Goal: Task Accomplishment & Management: Complete application form

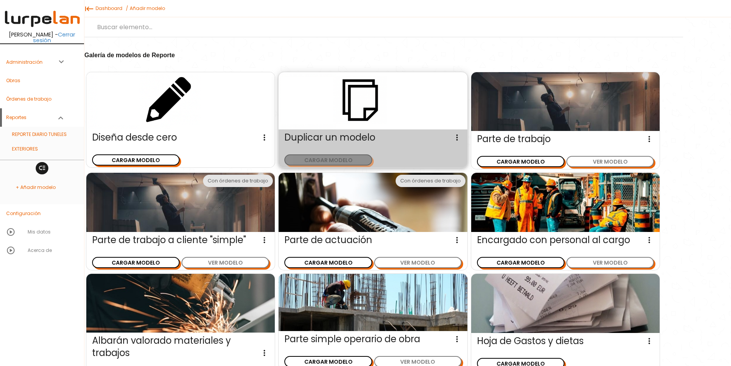
click at [332, 160] on button "CARGAR MODELO" at bounding box center [328, 159] width 88 height 11
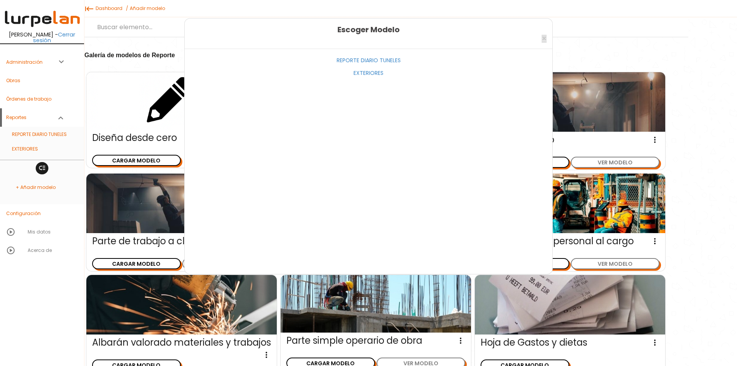
click at [546, 35] on span "×" at bounding box center [544, 38] width 5 height 11
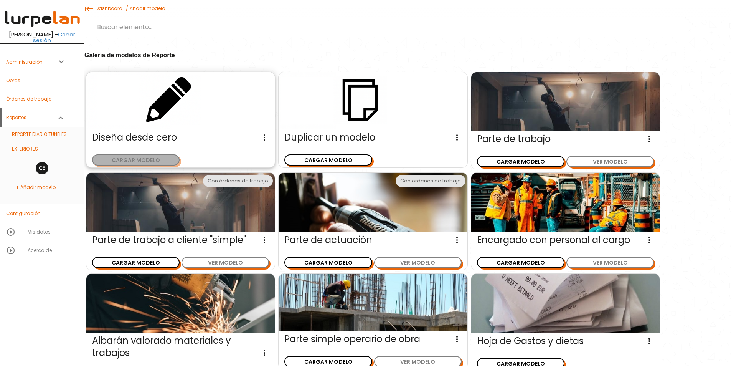
click at [152, 158] on button "CARGAR MODELO" at bounding box center [136, 159] width 88 height 11
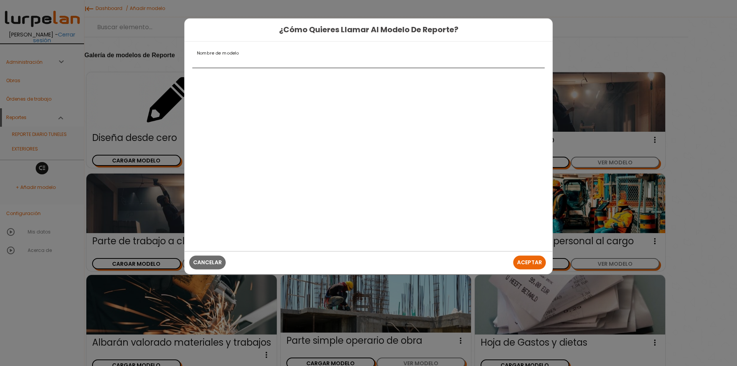
click at [241, 65] on input "Nombre de modelo" at bounding box center [368, 61] width 352 height 12
type input "H"
type input "M"
type input "H"
type input "MANTENIMIENTO"
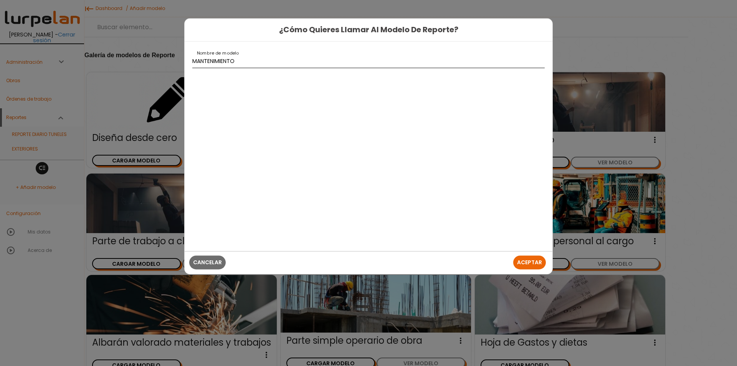
click at [513, 256] on button "Aceptar" at bounding box center [529, 263] width 33 height 14
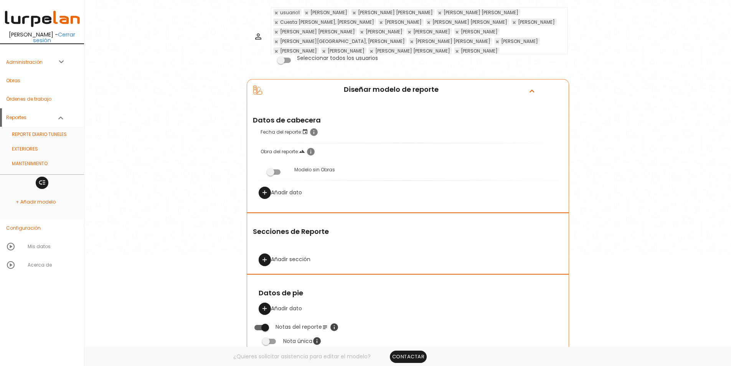
scroll to position [192, 0]
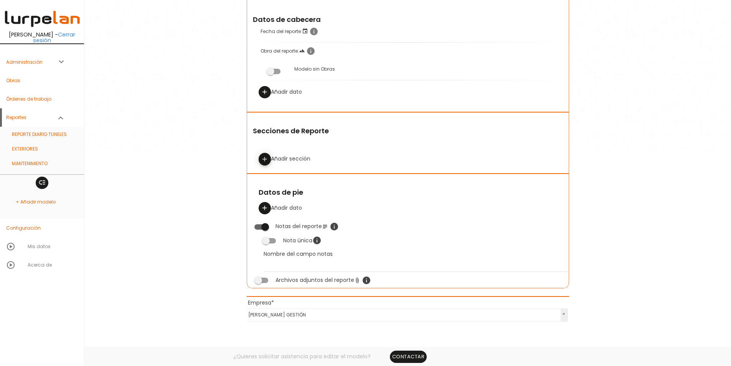
click at [266, 160] on icon "add" at bounding box center [264, 159] width 7 height 12
select select
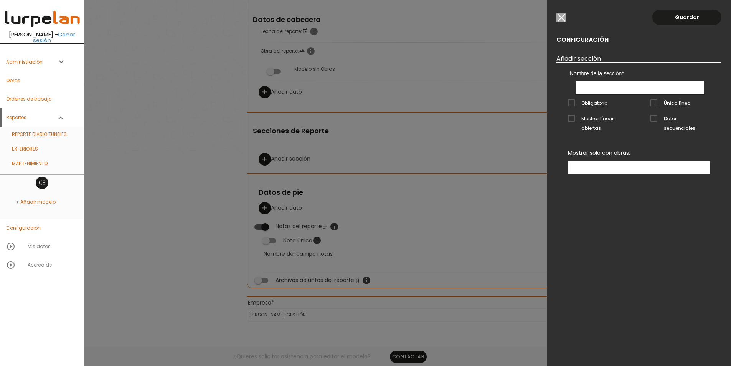
click at [597, 88] on input "text" at bounding box center [640, 87] width 129 height 13
type input "TAREAS REALIZADAS"
click at [612, 161] on ul at bounding box center [639, 167] width 141 height 13
click at [685, 15] on link "Guardar" at bounding box center [687, 17] width 69 height 15
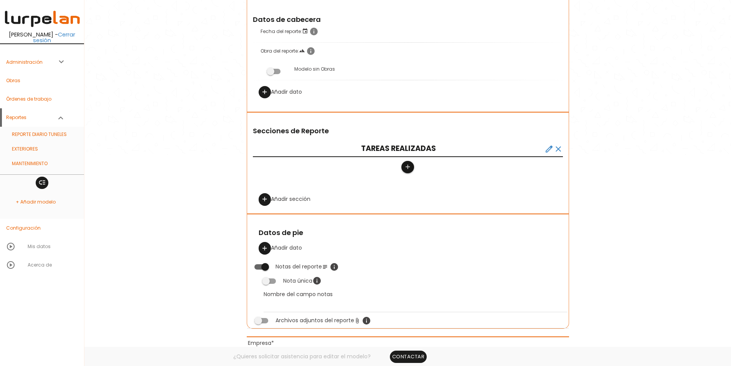
click at [406, 163] on icon "add" at bounding box center [407, 167] width 7 height 12
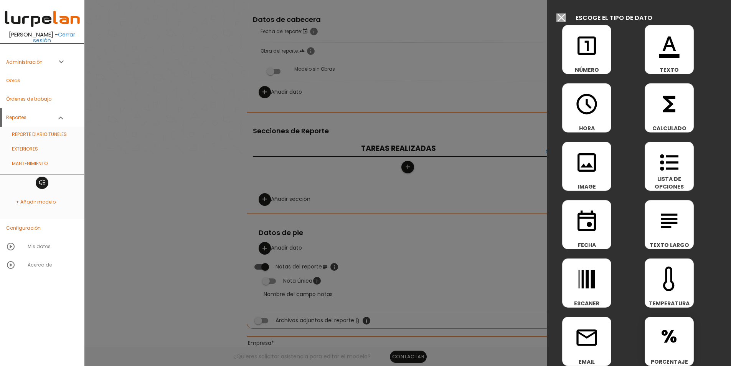
scroll to position [192, 0]
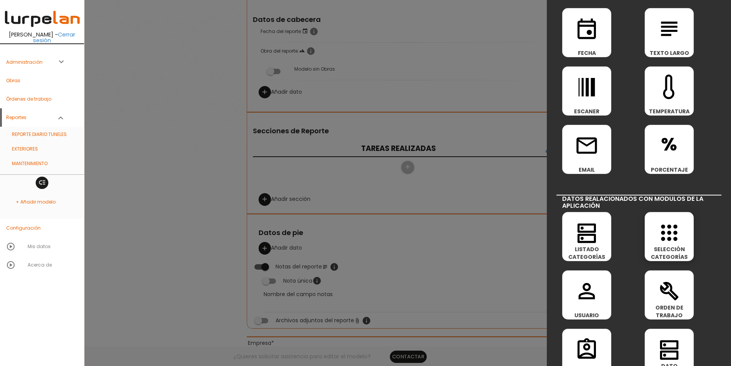
click at [668, 233] on icon "apps" at bounding box center [669, 232] width 25 height 25
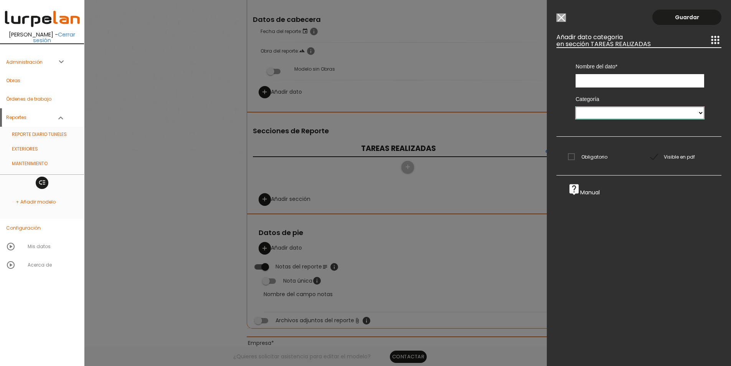
click at [600, 112] on select "PEDIDOS DESDE OBRA Proveedores VERTEDEROS PLAN DE RECEPCIÓN 1 MAT. PARA FIRMES …" at bounding box center [640, 113] width 129 height 12
select select "1580"
click at [576, 107] on select "PEDIDOS DESDE OBRA Proveedores VERTEDEROS PLAN DE RECEPCIÓN 1 MAT. PARA FIRMES …" at bounding box center [640, 113] width 129 height 12
click at [595, 81] on input "text" at bounding box center [640, 80] width 129 height 13
type input "t"
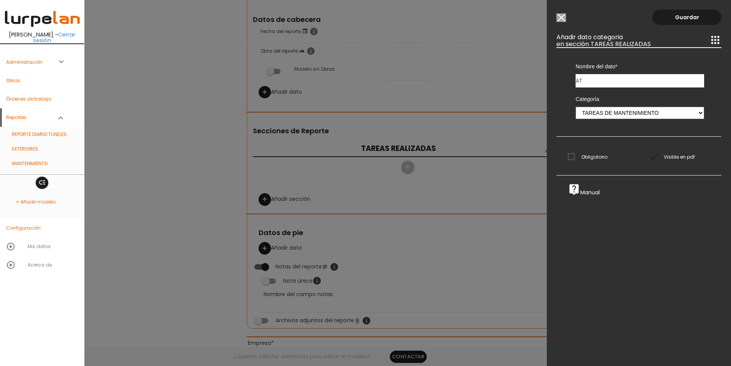
type input "A"
type input "R"
type input "A"
type input "R"
type input "TAREA"
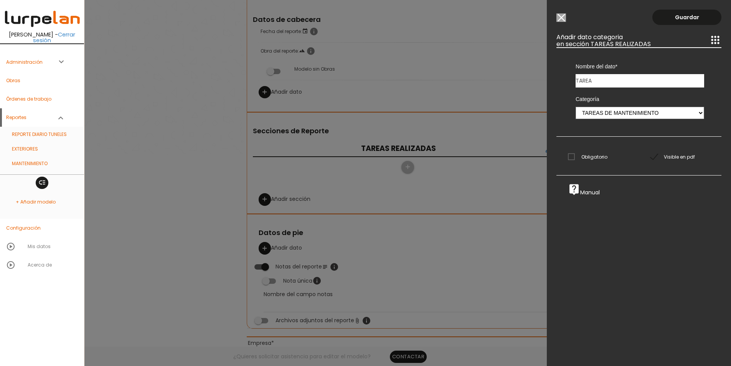
click at [574, 155] on span "Obligatorio" at bounding box center [588, 157] width 40 height 10
click at [0, 0] on input "Obligatorio" at bounding box center [0, 0] width 0 height 0
click at [680, 16] on link "Guardar" at bounding box center [687, 17] width 69 height 15
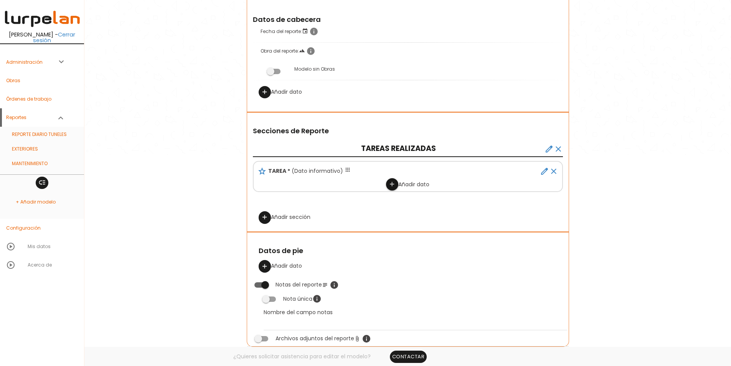
click at [395, 184] on link "add" at bounding box center [392, 184] width 12 height 12
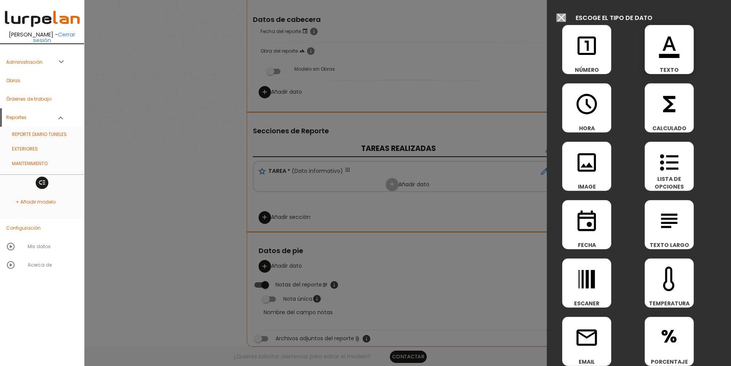
click at [682, 58] on span "format_color_text" at bounding box center [669, 41] width 48 height 33
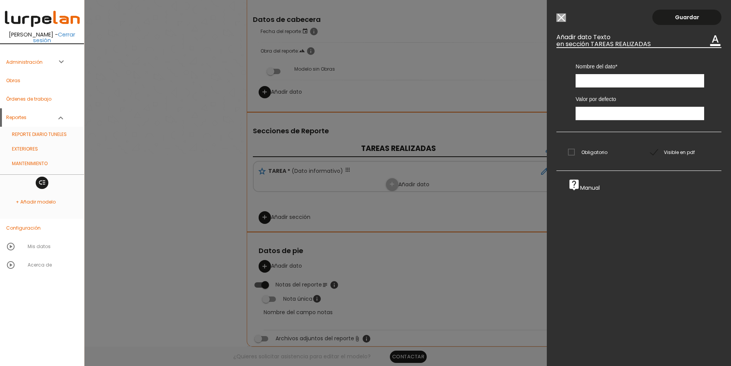
click at [607, 83] on input "text" at bounding box center [640, 80] width 129 height 13
type input "ESPECIFICACIONES"
click at [592, 152] on span "Obligatorio" at bounding box center [588, 152] width 40 height 10
click at [0, 0] on input "Obligatorio" at bounding box center [0, 0] width 0 height 0
click at [672, 16] on link "Guardar" at bounding box center [687, 17] width 69 height 15
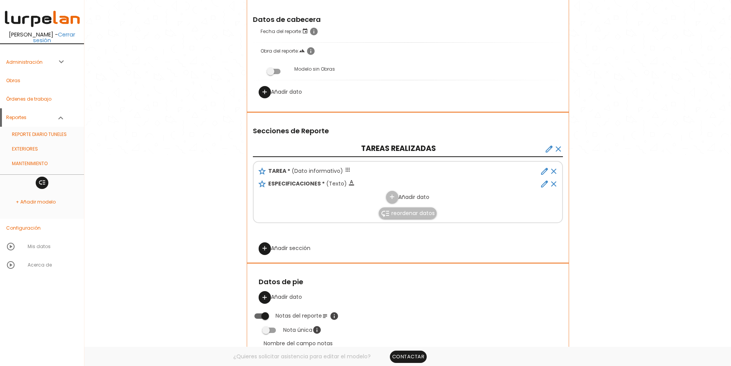
scroll to position [154, 0]
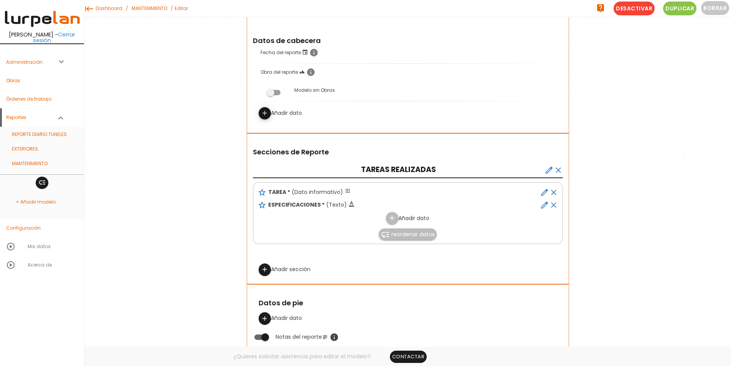
click at [266, 112] on icon "add" at bounding box center [264, 113] width 7 height 12
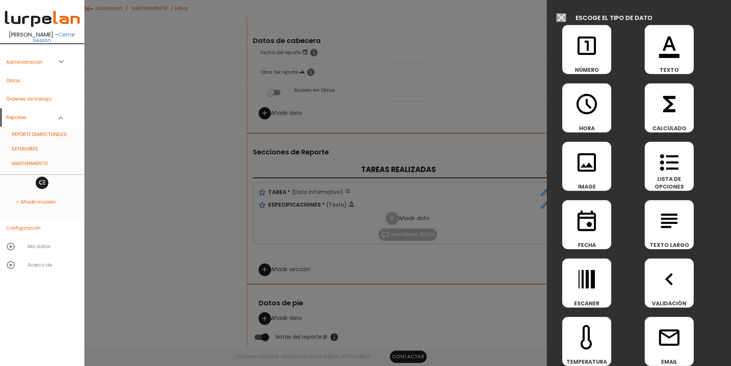
click at [564, 19] on input "Modelo sin Órdenes de trabajo" at bounding box center [562, 17] width 10 height 8
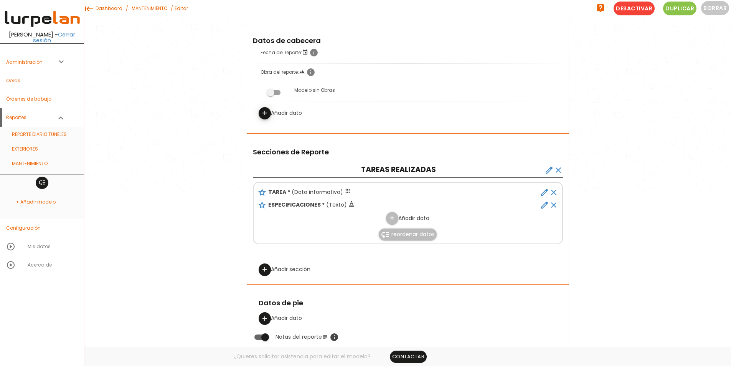
click at [266, 111] on icon "add" at bounding box center [264, 113] width 7 height 12
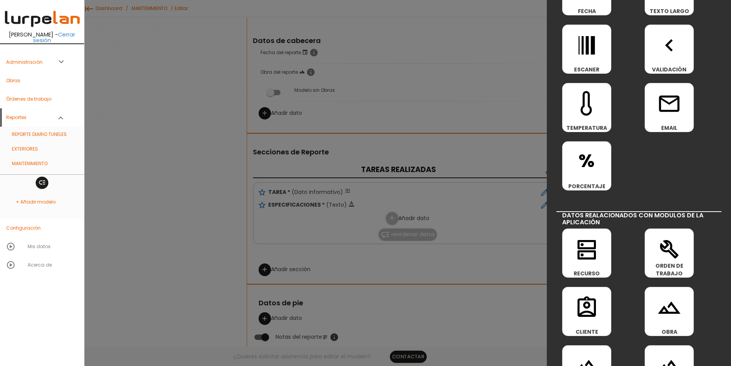
scroll to position [307, 0]
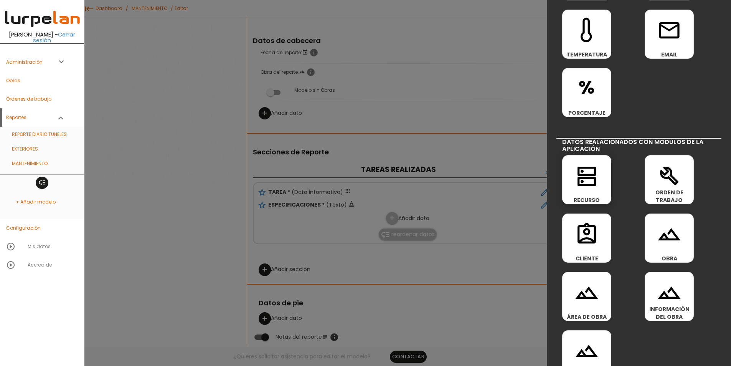
click at [590, 174] on icon "dns" at bounding box center [587, 176] width 25 height 25
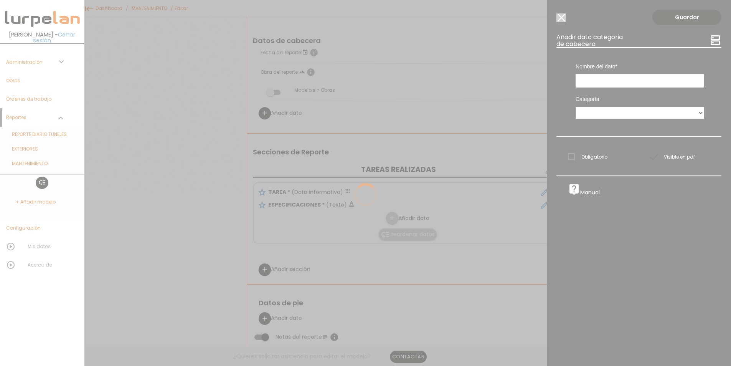
scroll to position [0, 0]
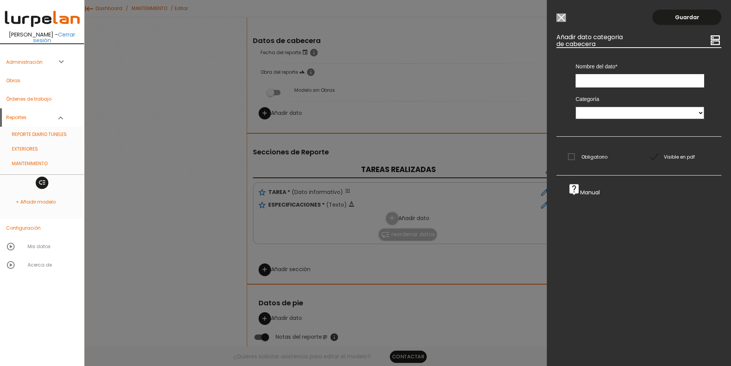
click at [594, 82] on input "text" at bounding box center [640, 80] width 129 height 13
type input "MAQUINA"
click at [599, 118] on select "PEDIDOS DESDE OBRA Proveedores VERTEDEROS PLAN DE RECEPCIÓN 1 MAT. PARA FIRMES …" at bounding box center [640, 113] width 129 height 12
select select "1567"
click at [576, 107] on select "PEDIDOS DESDE OBRA Proveedores VERTEDEROS PLAN DE RECEPCIÓN 1 MAT. PARA FIRMES …" at bounding box center [640, 113] width 129 height 12
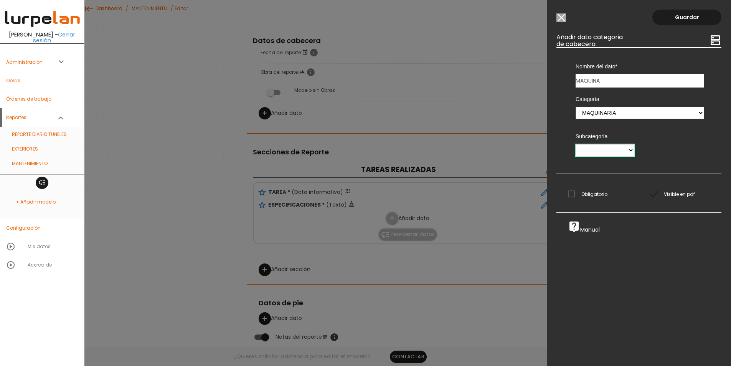
click at [620, 149] on select "Maquinaria Varios Minadores Carros de perforación Robots de proyección Equipos …" at bounding box center [605, 150] width 59 height 12
click at [598, 197] on span "Obligatorio" at bounding box center [588, 194] width 40 height 10
click at [0, 0] on input "Obligatorio" at bounding box center [0, 0] width 0 height 0
click at [680, 18] on link "Guardar" at bounding box center [687, 17] width 69 height 15
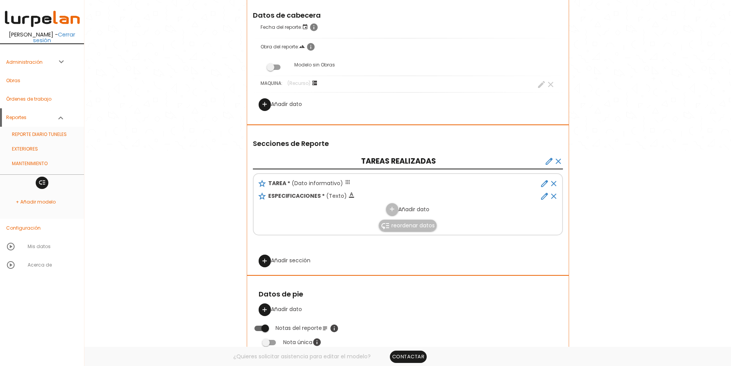
scroll to position [192, 0]
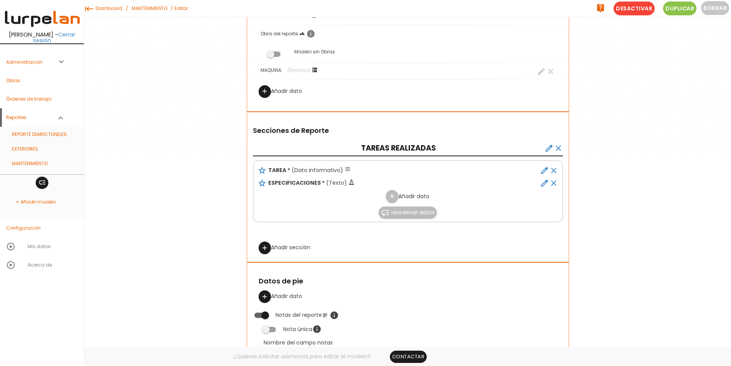
click at [161, 42] on div "menu keyboard_tab Dashboard MANTENIMIENTO Editar live_help" at bounding box center [407, 284] width 647 height 953
click at [43, 96] on link "Órdenes de trabajo" at bounding box center [42, 99] width 84 height 18
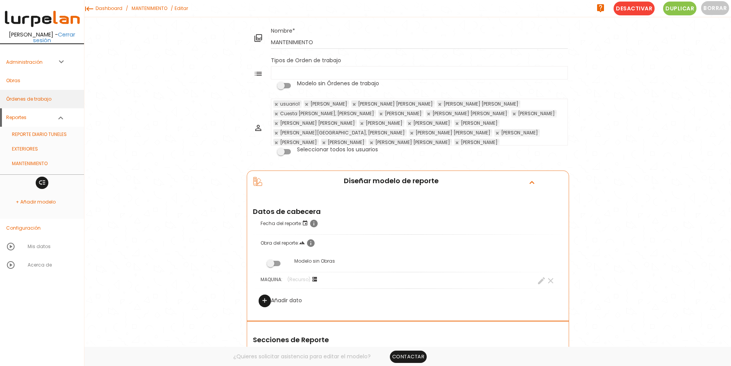
click at [36, 95] on link "Órdenes de trabajo" at bounding box center [42, 99] width 84 height 18
click at [24, 93] on link "Órdenes de trabajo" at bounding box center [42, 99] width 84 height 18
